Goal: Transaction & Acquisition: Obtain resource

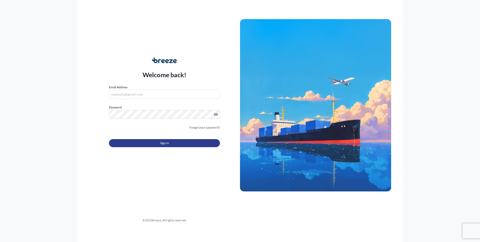
type input "[EMAIL_ADDRESS][DOMAIN_NAME]"
click at [148, 141] on button "Sign In" at bounding box center [164, 143] width 111 height 8
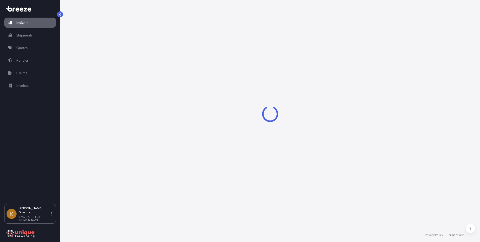
select select "2025"
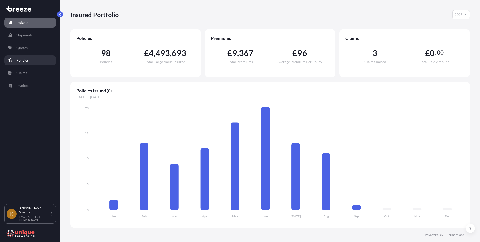
click at [27, 63] on p "Policies" at bounding box center [22, 60] width 12 height 5
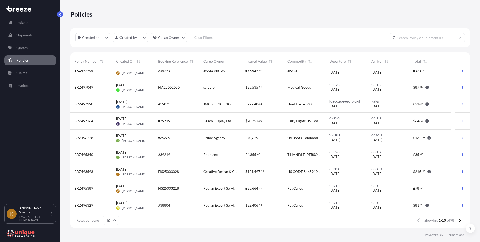
scroll to position [26, 0]
click at [458, 222] on icon at bounding box center [459, 220] width 3 height 5
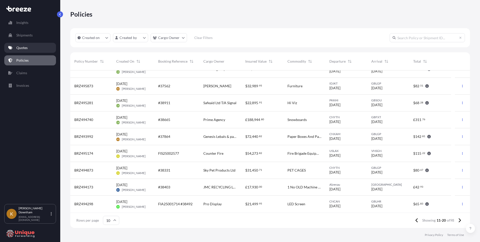
click at [25, 51] on link "Quotes" at bounding box center [30, 48] width 52 height 10
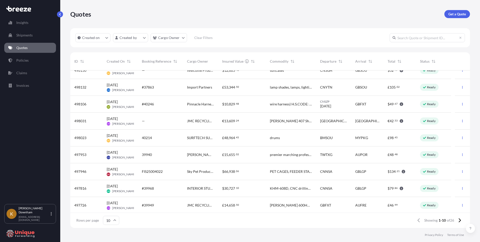
scroll to position [26, 0]
click at [457, 220] on button at bounding box center [459, 220] width 9 height 8
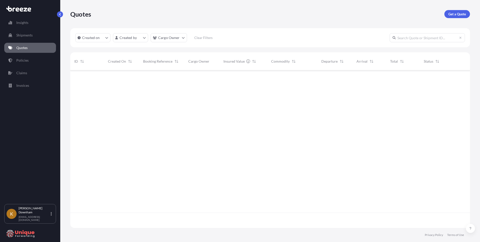
scroll to position [0, 0]
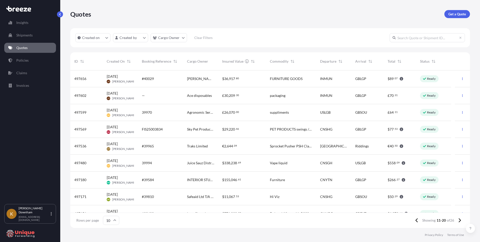
click at [203, 129] on span "Sky Pet Products Ltd" at bounding box center [200, 129] width 27 height 5
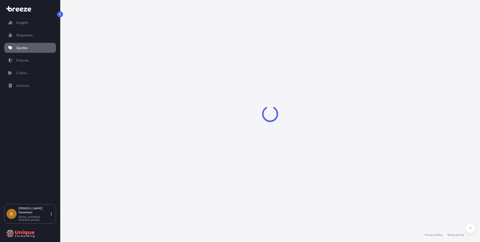
select select "Sea"
select select "Road"
select select "2"
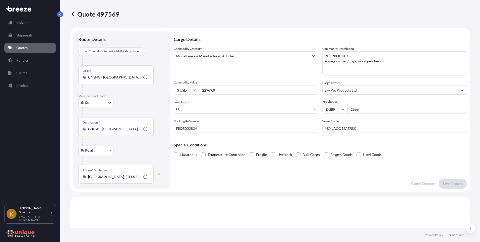
scroll to position [171, 0]
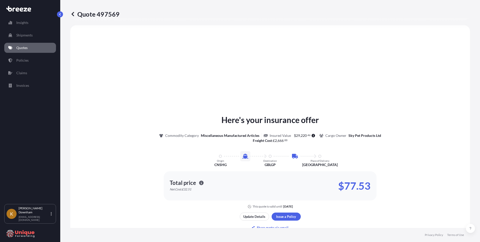
click at [115, 98] on div "Here's your insurance offer Commodity Category Miscellaneous Manufactured Artic…" at bounding box center [270, 172] width 386 height 281
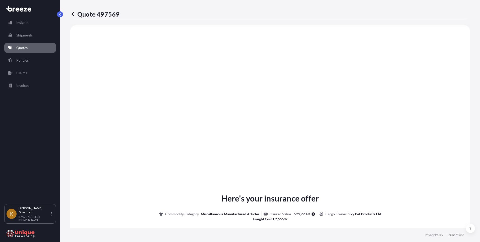
scroll to position [599, 0]
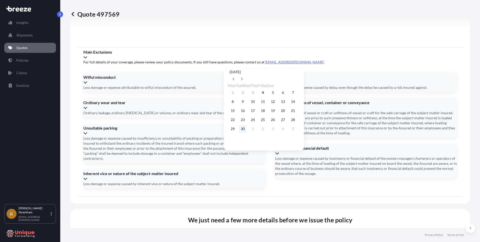
click at [243, 130] on button "30" at bounding box center [243, 129] width 8 height 8
type input "[DATE]"
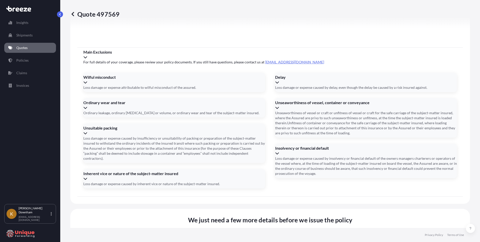
paste input "MSKU3350522"
type input "MSKU3350522"
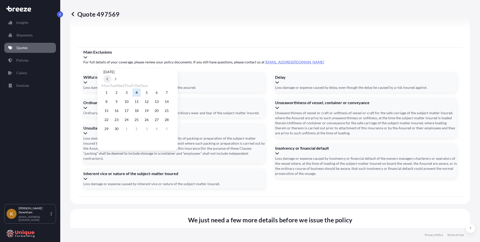
click at [111, 75] on button at bounding box center [107, 79] width 8 height 8
click at [141, 122] on button "21" at bounding box center [137, 119] width 8 height 8
type input "[DATE]"
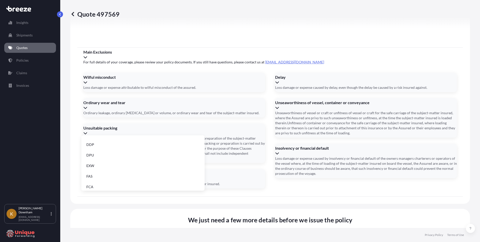
scroll to position [64, 0]
click at [97, 181] on li "FOB" at bounding box center [142, 184] width 119 height 10
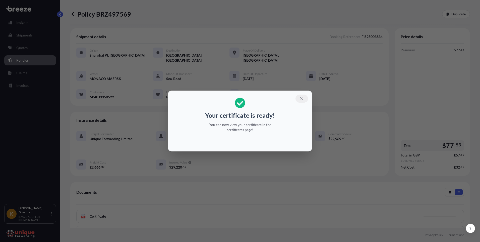
click at [301, 100] on icon "button" at bounding box center [302, 98] width 5 height 5
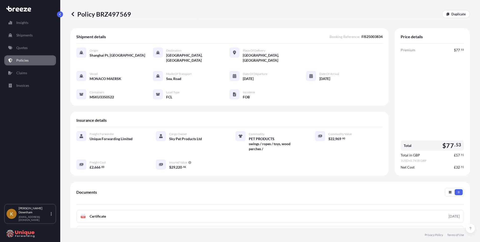
click at [126, 147] on div "Freight Forwarder Unique Forwarding Limited Cargo Owner Sky Pet Products Ltd Co…" at bounding box center [229, 150] width 306 height 39
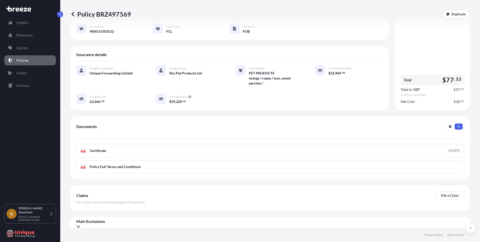
click at [101, 123] on div "Documents" at bounding box center [270, 130] width 388 height 17
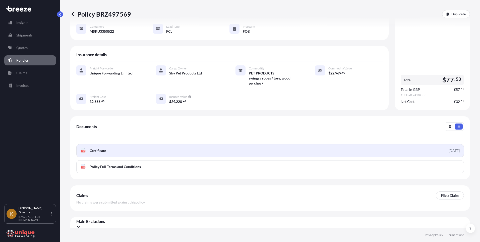
click at [155, 149] on link "PDF Certificate [DATE]" at bounding box center [270, 150] width 388 height 13
